Goal: Navigation & Orientation: Find specific page/section

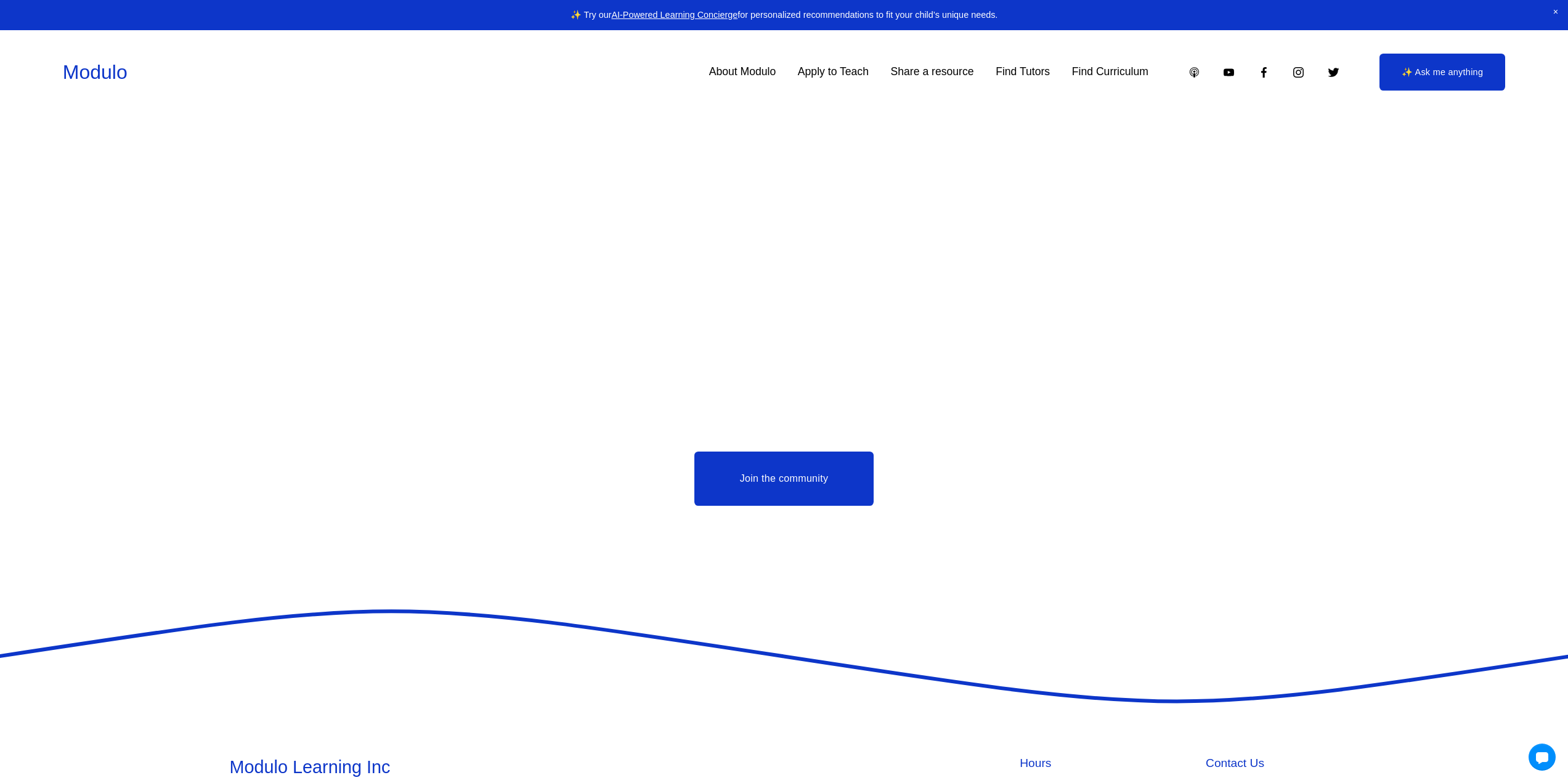
scroll to position [3872, 0]
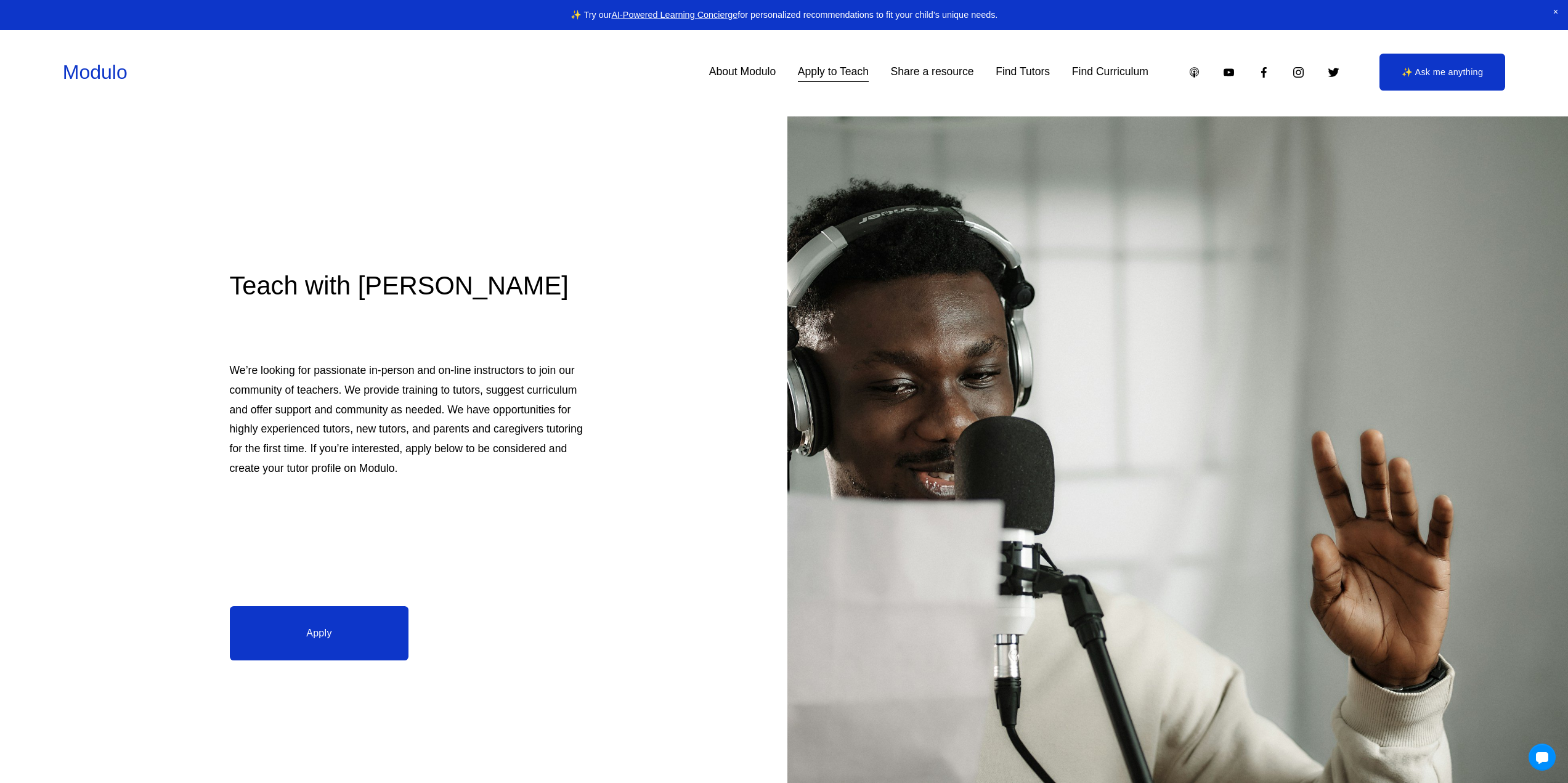
click at [95, 75] on link "Modulo" at bounding box center [95, 72] width 65 height 22
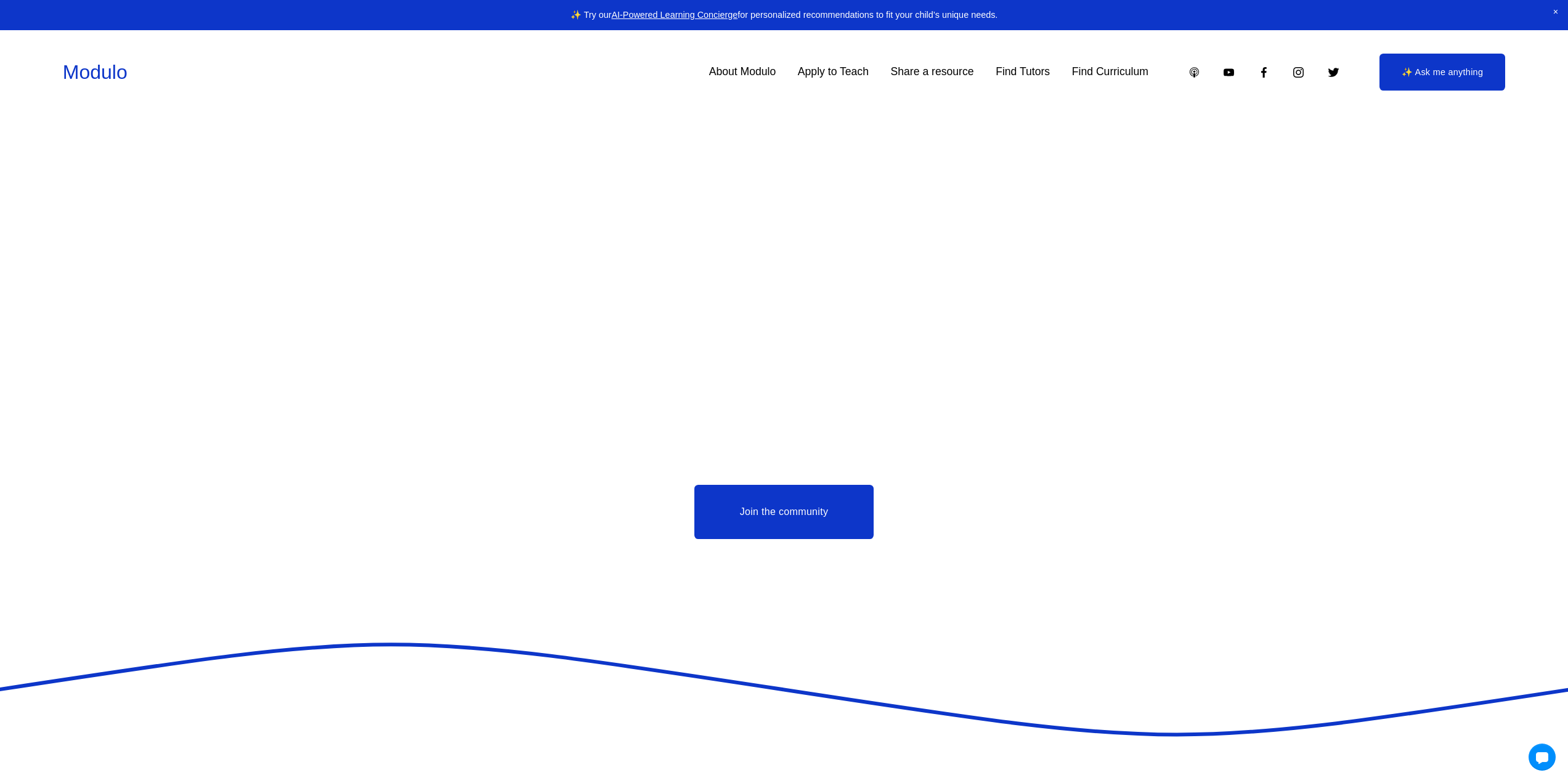
scroll to position [3872, 0]
